Goal: Check status: Check status

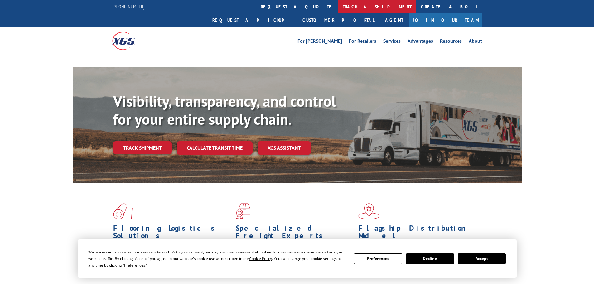
click at [338, 7] on link "track a shipment" at bounding box center [377, 6] width 78 height 13
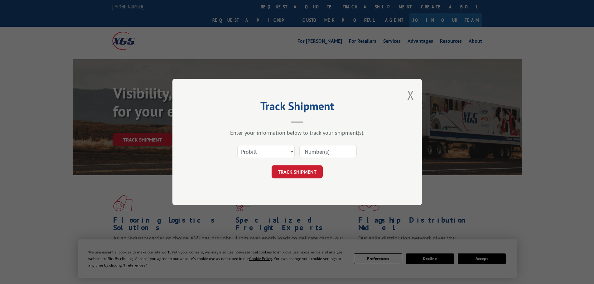
click at [271, 151] on select "Select category... Probill BOL PO" at bounding box center [265, 151] width 57 height 13
select select "bol"
click at [237, 145] on select "Select category... Probill BOL PO" at bounding box center [265, 151] width 57 height 13
click at [316, 148] on input at bounding box center [327, 151] width 57 height 13
paste input "7045852"
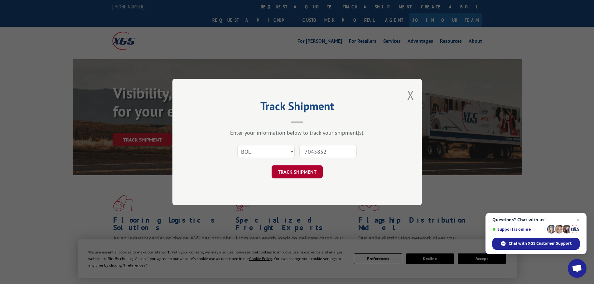
type input "7045852"
click at [301, 174] on button "TRACK SHIPMENT" at bounding box center [297, 171] width 51 height 13
